Goal: Task Accomplishment & Management: Manage account settings

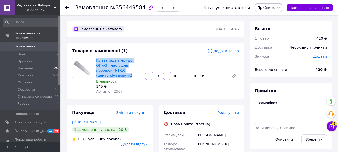
drag, startPoint x: 95, startPoint y: 61, endPoint x: 128, endPoint y: 70, distance: 35.1
click at [128, 70] on div "Гільза (адаптер) до ОПн-3 пласт. для пробірок П-1-10 (центрифугальних) В наявно…" at bounding box center [118, 76] width 49 height 38
click at [128, 70] on span "Гільза (адаптер) до ОПн-3 пласт. для пробірок П-1-10 (центрифугальних)" at bounding box center [118, 68] width 45 height 20
drag, startPoint x: 94, startPoint y: 59, endPoint x: 132, endPoint y: 71, distance: 39.1
click at [132, 71] on div "Гільза (адаптер) до ОПн-3 пласт. для пробірок П-1-10 (центрифугальних) В наявно…" at bounding box center [118, 76] width 49 height 38
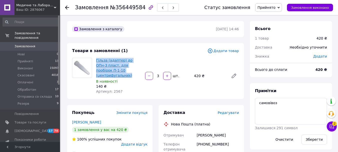
copy link "Гільза (адаптер) до ОПн-3 пласт. для пробірок П-1-10 (центрифугальних)"
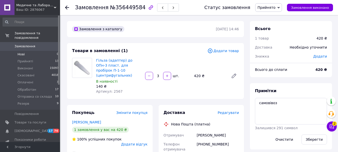
click at [22, 52] on span "Нові" at bounding box center [21, 54] width 7 height 5
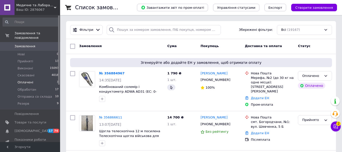
click at [28, 80] on span "Оплачені" at bounding box center [26, 82] width 16 height 5
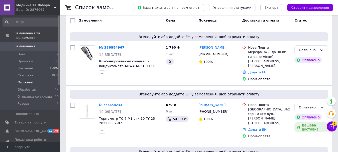
scroll to position [50, 0]
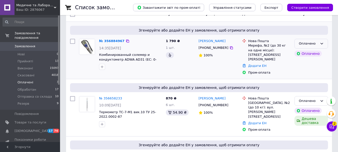
click at [322, 43] on icon at bounding box center [322, 44] width 4 height 4
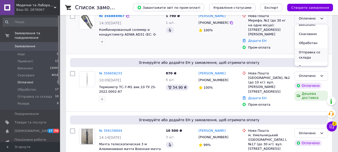
scroll to position [19, 0]
click at [308, 49] on li "Отправка со склада" at bounding box center [311, 50] width 33 height 14
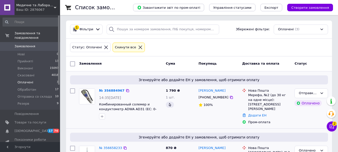
scroll to position [0, 0]
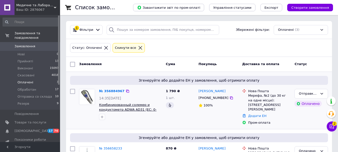
click at [113, 105] on span "Комбинированный солемер и кондуктометр ADWA AD31 (EC: 0-3999 μS/cm; TDS: 0-2000…" at bounding box center [130, 112] width 62 height 18
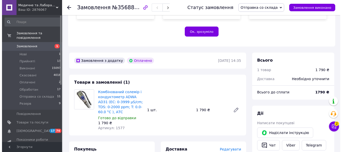
scroll to position [200, 0]
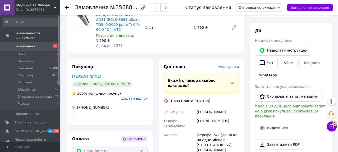
click at [230, 65] on span "Редагувати" at bounding box center [228, 67] width 21 height 4
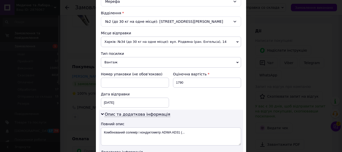
scroll to position [150, 0]
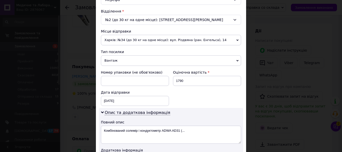
click at [216, 40] on span "Харків: №34 (до 30 кг на одне місце): вул. Різдвяна (ран. Енгельса), 14" at bounding box center [171, 40] width 140 height 11
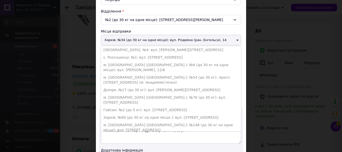
click at [149, 134] on li "м. [GEOGRAPHIC_DATA] ([GEOGRAPHIC_DATA].): №18 (до 1100 кг): просп. Повітряних …" at bounding box center [171, 140] width 140 height 13
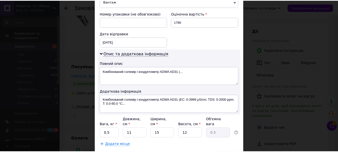
scroll to position [225, 0]
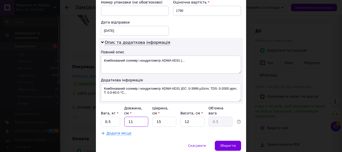
click at [142, 117] on input "11" at bounding box center [136, 122] width 24 height 10
type input "1"
type input "0.1"
type input "2"
type input "0.1"
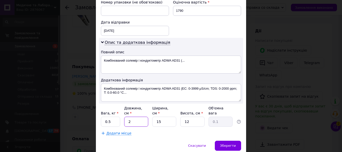
type input "20"
type input "0.9"
type input "20"
click at [162, 117] on input "15" at bounding box center [164, 122] width 24 height 10
type input "1"
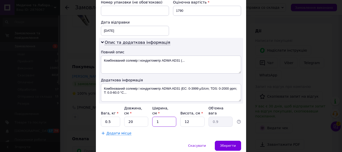
type input "0.1"
type input "10"
type input "0.6"
type input "10"
click at [232, 144] on span "Зберегти" at bounding box center [228, 146] width 16 height 4
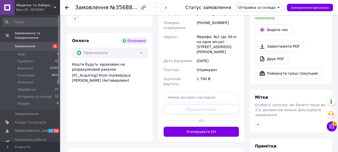
scroll to position [300, 0]
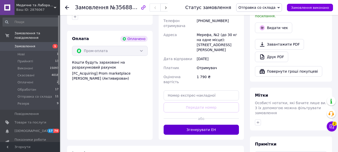
click at [196, 125] on button "Згенерувати ЕН" at bounding box center [202, 130] width 76 height 10
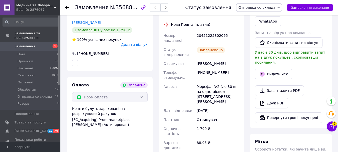
scroll to position [250, 0]
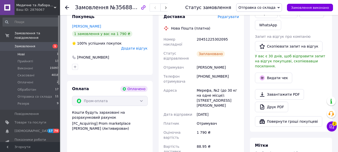
click at [25, 51] on li "Нові 1" at bounding box center [31, 54] width 62 height 7
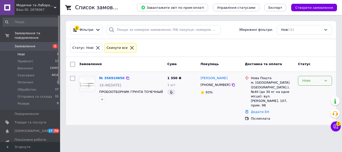
click at [326, 81] on icon at bounding box center [325, 81] width 4 height 4
click at [307, 91] on li "Прийнято" at bounding box center [315, 91] width 34 height 9
click at [29, 80] on span "Оплачені" at bounding box center [26, 82] width 16 height 5
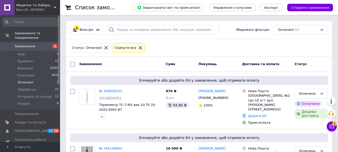
scroll to position [25, 0]
